Goal: Task Accomplishment & Management: Manage account settings

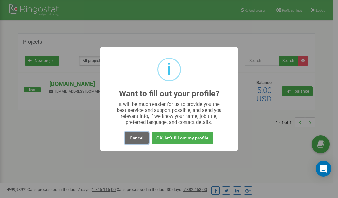
click at [136, 137] on button "Cancel" at bounding box center [137, 138] width 24 height 12
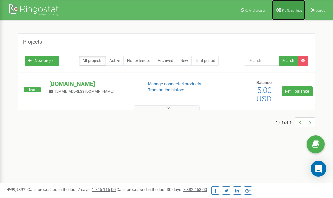
click at [289, 14] on link "Profile settings" at bounding box center [289, 10] width 34 height 20
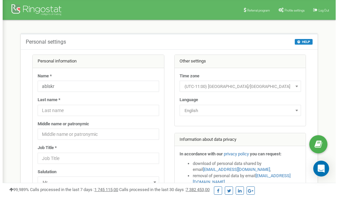
scroll to position [33, 0]
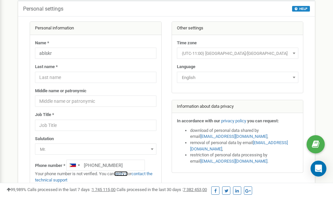
click at [125, 174] on link "verify it" at bounding box center [121, 173] width 14 height 5
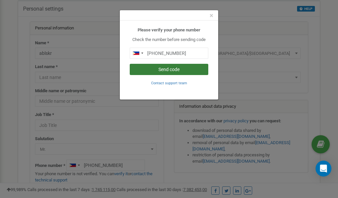
click at [167, 69] on button "Send code" at bounding box center [169, 69] width 79 height 11
